Goal: Task Accomplishment & Management: Complete application form

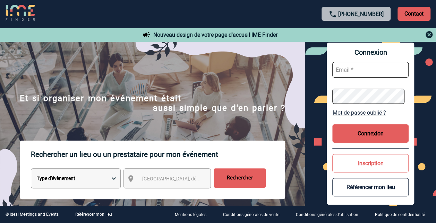
click at [382, 70] on input "text" at bounding box center [370, 70] width 76 height 16
type input "[EMAIL_ADDRESS][DOMAIN_NAME]"
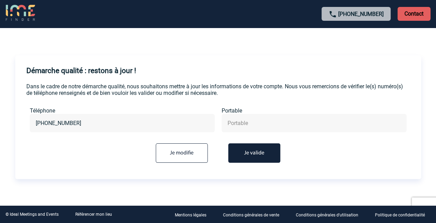
click at [243, 159] on button "Je valide" at bounding box center [254, 152] width 52 height 19
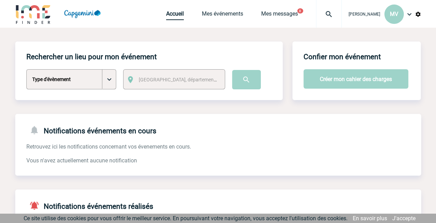
click at [167, 14] on link "Accueil" at bounding box center [175, 15] width 18 height 10
click at [111, 75] on select "Type d'évènement Séminaire avec nuitée Séminaire sans nuitée Repas de groupe Te…" at bounding box center [71, 79] width 90 height 20
select select "3"
click at [26, 70] on select "Type d'évènement Séminaire avec nuitée Séminaire sans nuitée Repas de groupe Te…" at bounding box center [71, 79] width 90 height 20
click at [107, 82] on select "Type d'évènement Séminaire avec nuitée Séminaire sans nuitée Repas de groupe Te…" at bounding box center [71, 79] width 90 height 20
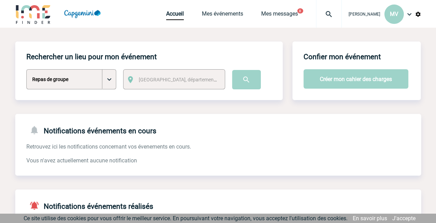
click at [109, 81] on select "Type d'évènement Séminaire avec nuitée Séminaire sans nuitée Repas de groupe Te…" at bounding box center [71, 79] width 90 height 20
click at [197, 81] on span "[GEOGRAPHIC_DATA], département, région..." at bounding box center [180, 80] width 88 height 10
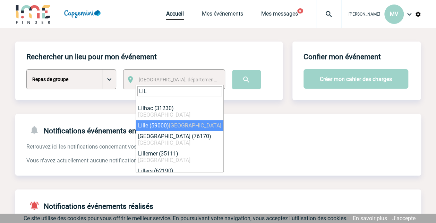
type input "LIL"
select select "15081"
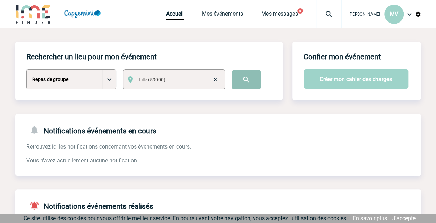
click at [251, 82] on input "image" at bounding box center [246, 79] width 29 height 19
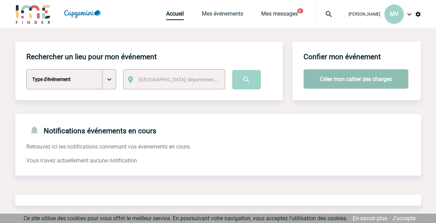
click at [337, 86] on button "Créer mon cahier des charges" at bounding box center [355, 78] width 105 height 19
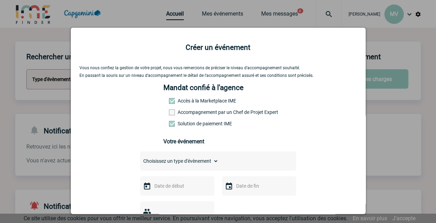
scroll to position [35, 0]
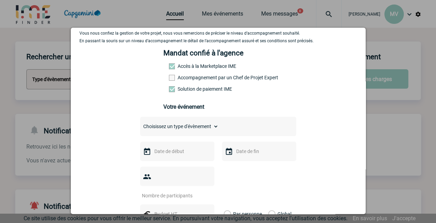
click at [211, 129] on select "Choisissez un type d'évènement Séminaire avec nuitée Séminaire sans nuitée Repa…" at bounding box center [179, 127] width 78 height 10
select select "3"
click at [140, 124] on select "Choisissez un type d'évènement Séminaire avec nuitée Séminaire sans nuitée Repa…" at bounding box center [179, 127] width 78 height 10
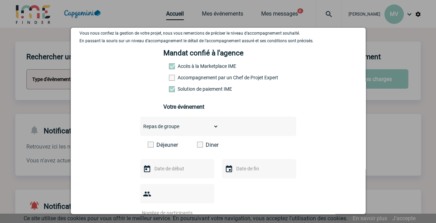
click at [197, 146] on span at bounding box center [200, 145] width 6 height 6
click at [0, 0] on input "Diner" at bounding box center [0, 0] width 0 height 0
click at [175, 170] on input "text" at bounding box center [176, 168] width 48 height 9
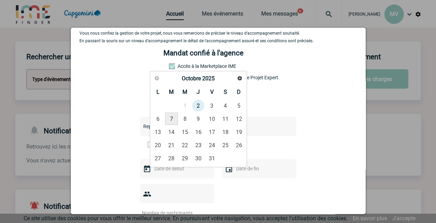
click at [174, 119] on link "7" at bounding box center [171, 119] width 13 height 12
type input "07-10-2025"
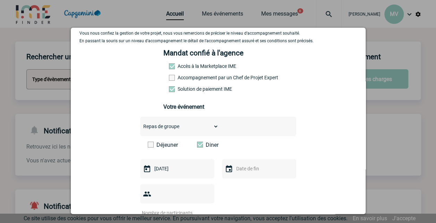
click at [225, 170] on img at bounding box center [229, 169] width 8 height 8
click at [234, 171] on input "text" at bounding box center [258, 168] width 48 height 9
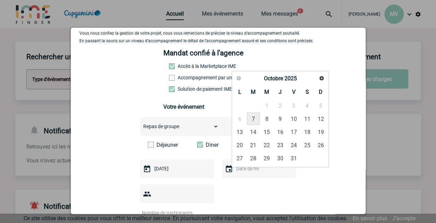
click at [253, 122] on link "7" at bounding box center [253, 119] width 13 height 12
type input "07-10-2025"
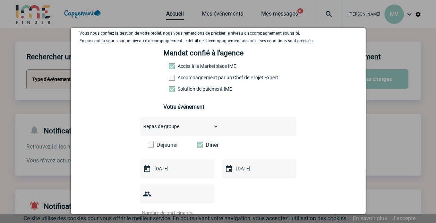
click at [197, 209] on input "number" at bounding box center [172, 213] width 65 height 9
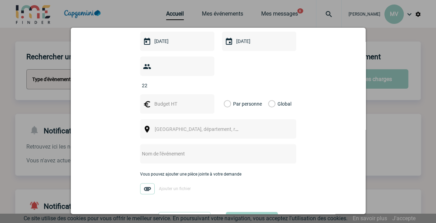
scroll to position [173, 0]
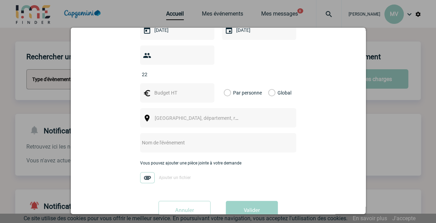
type input "22"
click at [173, 88] on input "text" at bounding box center [176, 92] width 48 height 9
type input "467,50"
click at [268, 83] on label "Global" at bounding box center [270, 92] width 5 height 19
click at [0, 0] on input "Global" at bounding box center [0, 0] width 0 height 0
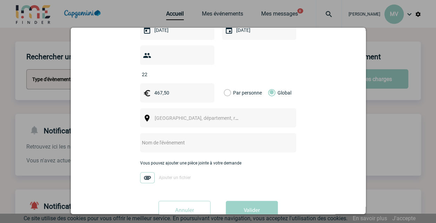
click at [183, 113] on span "Ville, département, région..." at bounding box center [199, 118] width 95 height 10
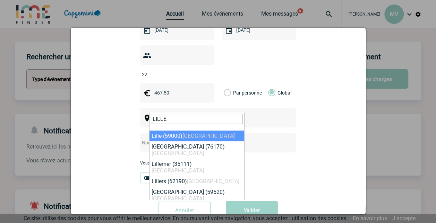
type input "LILLE"
select select "15081"
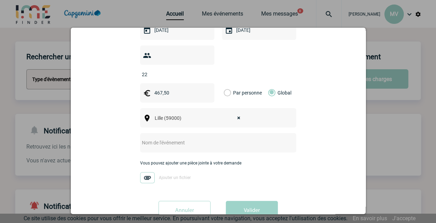
click at [174, 138] on input "text" at bounding box center [209, 142] width 138 height 9
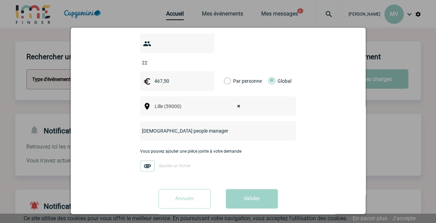
type input "[DEMOGRAPHIC_DATA] people manager"
click at [145, 160] on img at bounding box center [147, 165] width 15 height 11
click at [0, 0] on input "Ajouter un fichier" at bounding box center [0, 0] width 0 height 0
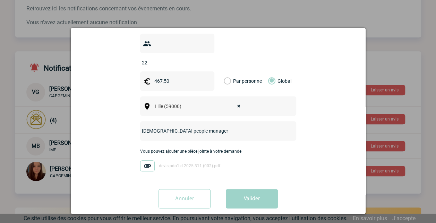
scroll to position [139, 0]
click at [267, 151] on div "Vous pouvez ajouter une pièce jointe à votre demande devis-pdo1-d-2025-311 (002…" at bounding box center [218, 163] width 156 height 29
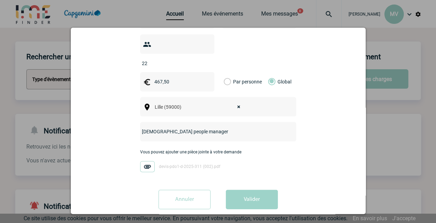
scroll to position [185, 0]
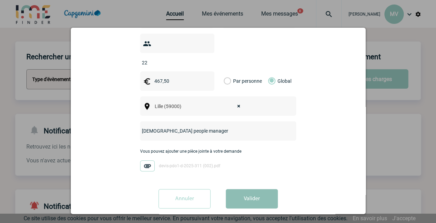
click at [257, 189] on button "Valider" at bounding box center [252, 198] width 52 height 19
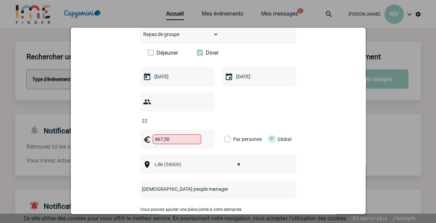
scroll to position [116, 0]
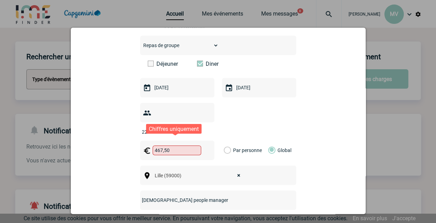
click at [162, 146] on input "467,50" at bounding box center [176, 151] width 49 height 10
type input "467.50"
click at [318, 168] on div "Vous nous confiez la gestion de votre projet, nous vous remercions de préciser …" at bounding box center [217, 116] width 277 height 333
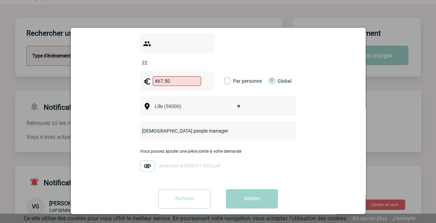
scroll to position [35, 0]
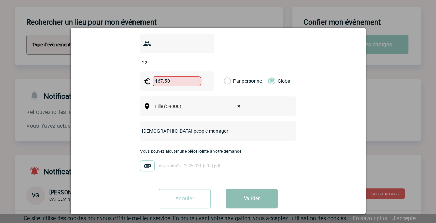
click at [250, 189] on button "Valider" at bounding box center [252, 198] width 52 height 19
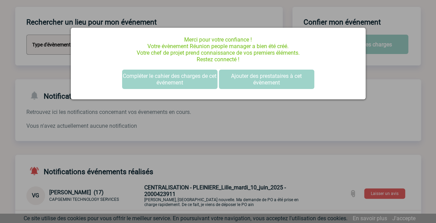
scroll to position [0, 0]
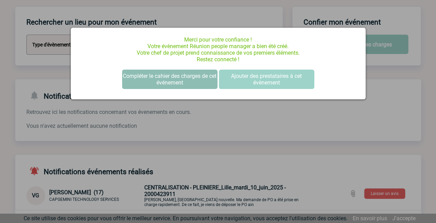
click at [170, 80] on button "Compléter le cahier des charges de cet événement" at bounding box center [169, 79] width 95 height 19
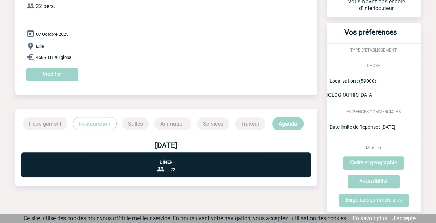
scroll to position [69, 0]
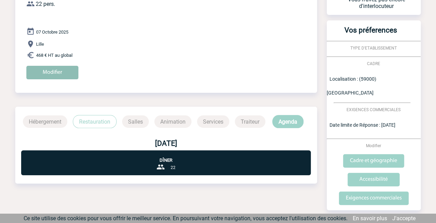
click at [51, 70] on input "Modifier" at bounding box center [52, 73] width 52 height 14
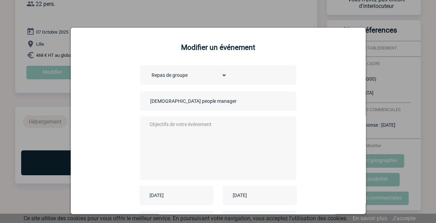
click at [152, 128] on textarea at bounding box center [216, 147] width 137 height 55
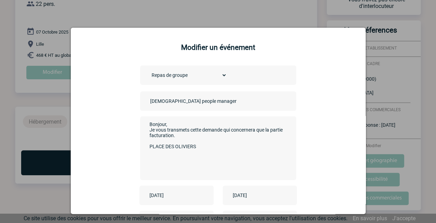
paste textarea "A L OMBRE DES OLIVIERS 980, rue Maurice Herzog 59810 LESQUIN, France SIREN 8328…"
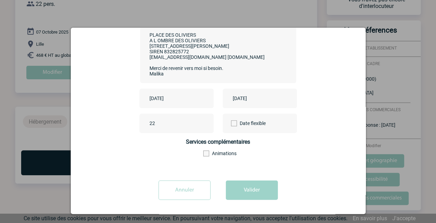
scroll to position [99, 0]
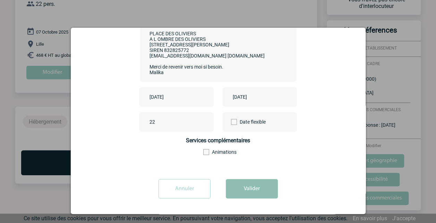
type textarea "Bonjour, Je vous transmets cette demande qui concernera que la partie facturati…"
click at [236, 184] on button "Valider" at bounding box center [252, 188] width 52 height 19
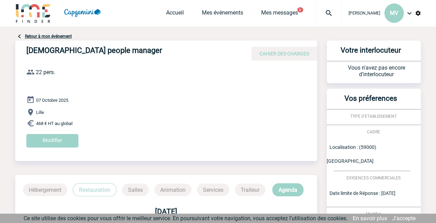
scroll to position [0, 0]
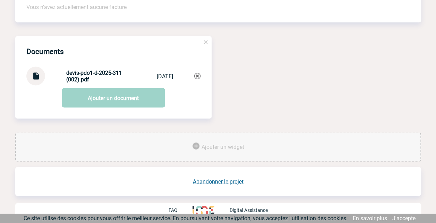
scroll to position [624, 0]
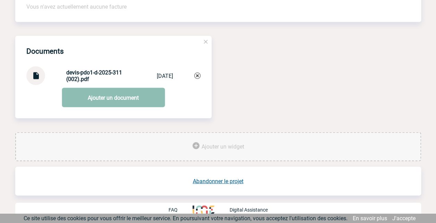
click at [126, 99] on link "Ajouter un document" at bounding box center [113, 97] width 103 height 19
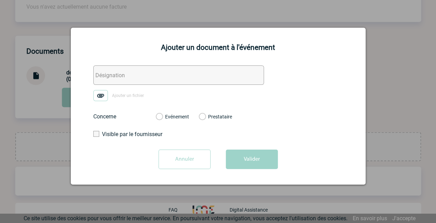
click at [184, 156] on input "Annuler" at bounding box center [184, 159] width 52 height 19
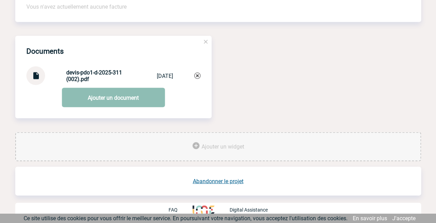
click at [133, 105] on link "Ajouter un document" at bounding box center [113, 97] width 103 height 19
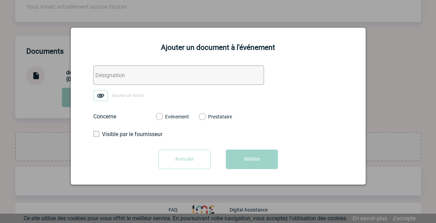
click at [116, 79] on input "text" at bounding box center [178, 75] width 171 height 19
type input "[DEMOGRAPHIC_DATA] people manager"
click at [159, 117] on label "Evénement" at bounding box center [159, 117] width 7 height 6
click at [0, 0] on input "Evénement" at bounding box center [0, 0] width 0 height 0
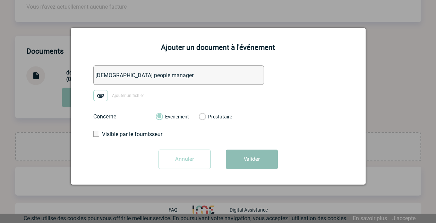
click at [236, 153] on button "Valider" at bounding box center [252, 159] width 52 height 19
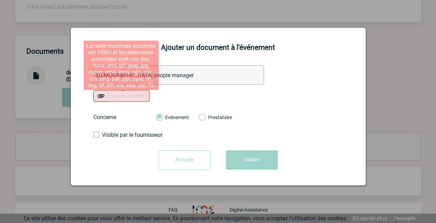
click at [104, 98] on img at bounding box center [101, 95] width 15 height 11
click at [0, 0] on input "Ajouter un fichier" at bounding box center [0, 0] width 0 height 0
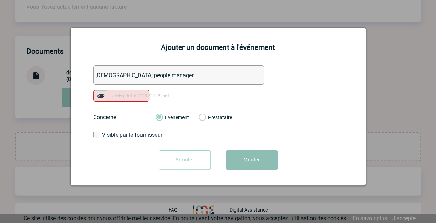
click at [247, 163] on button "Valider" at bounding box center [252, 159] width 52 height 19
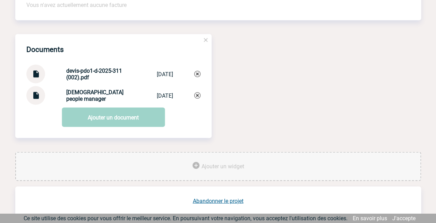
click at [197, 77] on img at bounding box center [197, 74] width 6 height 6
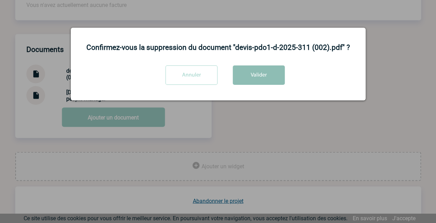
click at [241, 79] on button "Valider" at bounding box center [259, 75] width 52 height 19
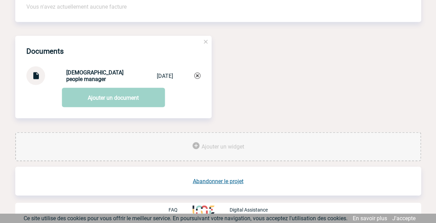
click at [37, 80] on img at bounding box center [35, 73] width 9 height 14
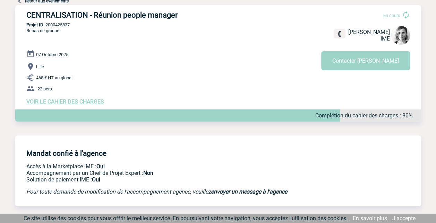
scroll to position [0, 0]
